Goal: Transaction & Acquisition: Purchase product/service

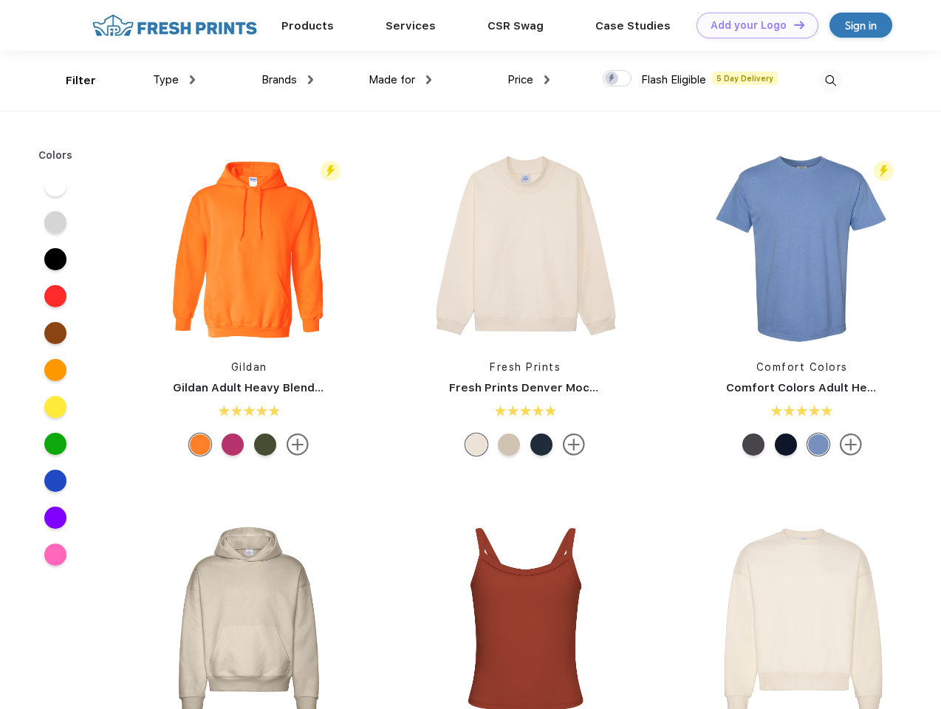
click at [752, 25] on link "Add your Logo Design Tool" at bounding box center [758, 26] width 122 height 26
click at [0, 0] on div "Design Tool" at bounding box center [0, 0] width 0 height 0
click at [793, 24] on link "Add your Logo Design Tool" at bounding box center [758, 26] width 122 height 26
click at [71, 81] on div "Filter" at bounding box center [81, 80] width 30 height 17
click at [174, 80] on span "Type" at bounding box center [166, 79] width 26 height 13
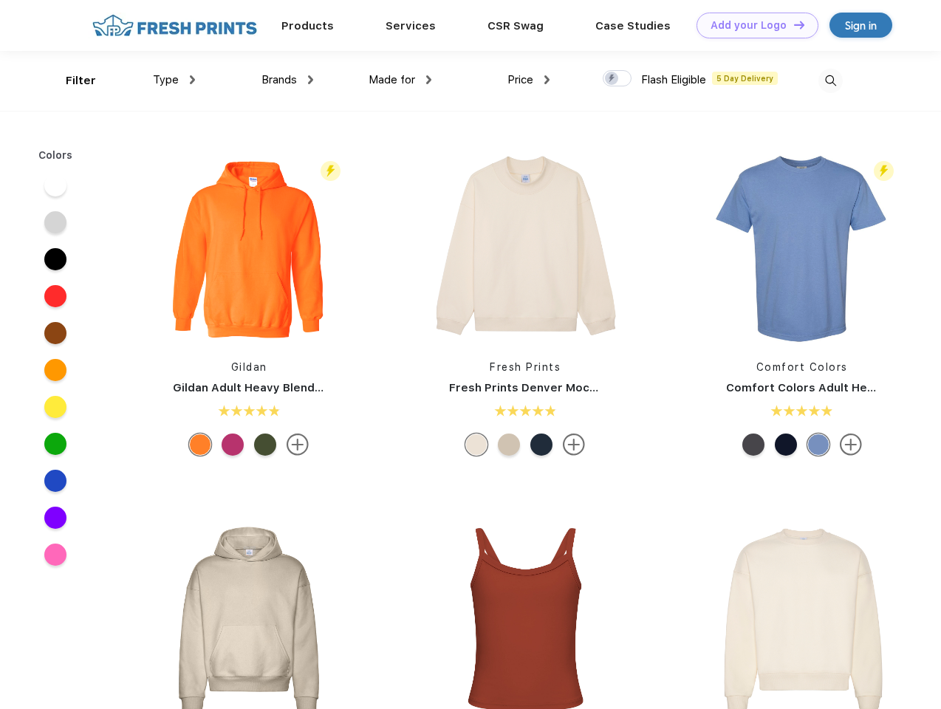
click at [287, 80] on span "Brands" at bounding box center [279, 79] width 35 height 13
click at [400, 80] on span "Made for" at bounding box center [392, 79] width 47 height 13
click at [529, 80] on span "Price" at bounding box center [521, 79] width 26 height 13
click at [618, 79] on div at bounding box center [617, 78] width 29 height 16
click at [613, 79] on input "checkbox" at bounding box center [608, 74] width 10 height 10
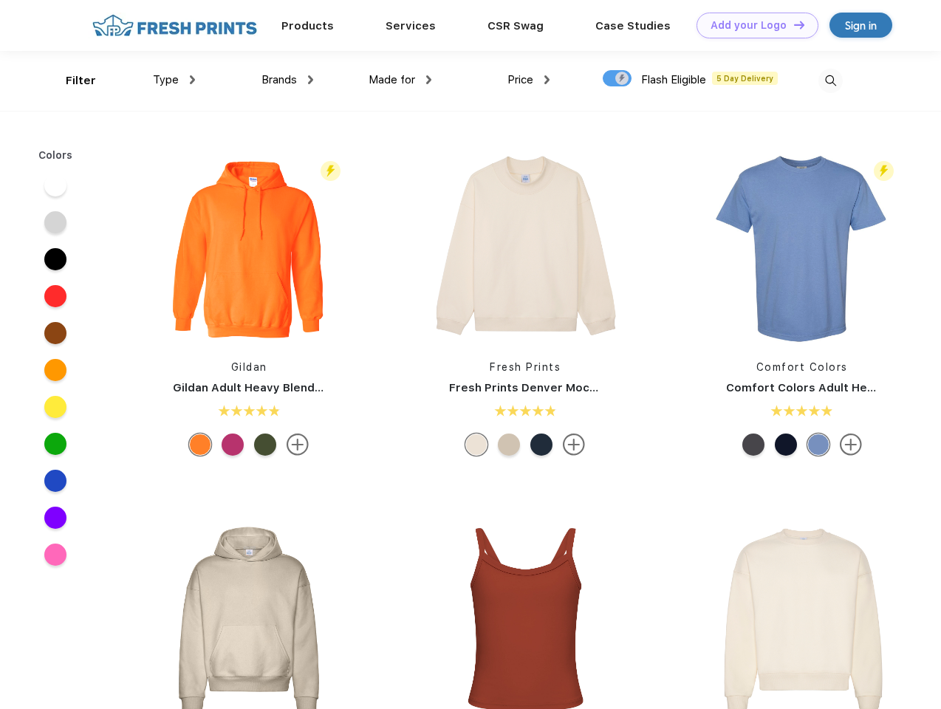
click at [831, 81] on img at bounding box center [831, 81] width 24 height 24
